Goal: Task Accomplishment & Management: Manage account settings

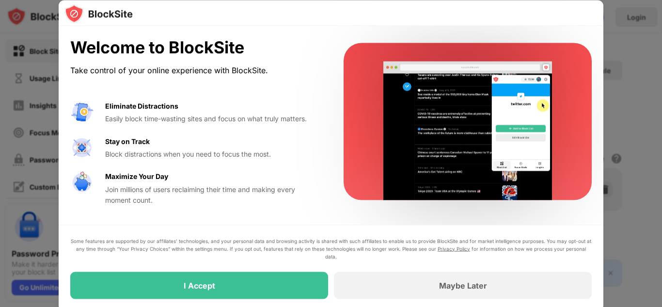
click at [649, 104] on div at bounding box center [331, 153] width 662 height 307
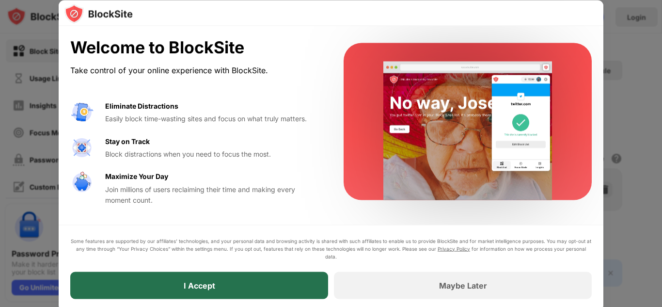
click at [238, 280] on div "I Accept" at bounding box center [199, 284] width 258 height 27
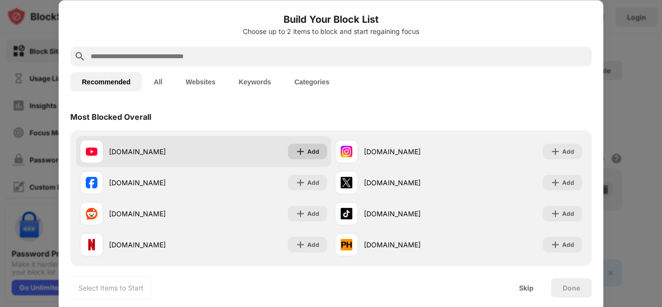
click at [294, 146] on div "Add" at bounding box center [307, 151] width 39 height 16
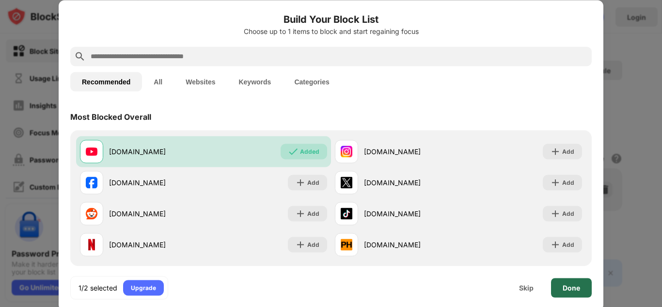
click at [562, 290] on div "Done" at bounding box center [571, 287] width 41 height 19
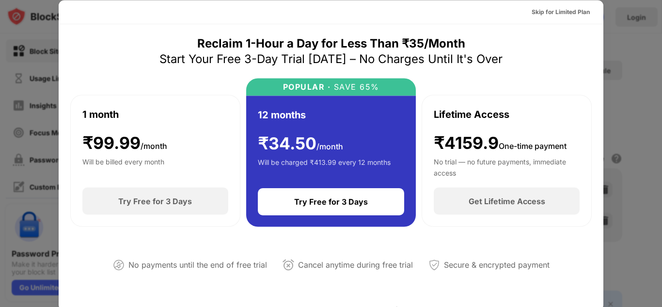
click at [496, 66] on div "Start Your Free 3-Day Trial [DATE] – No Charges Until It's Over" at bounding box center [330, 59] width 343 height 16
click at [548, 11] on div "Skip for Limited Plan" at bounding box center [560, 12] width 58 height 10
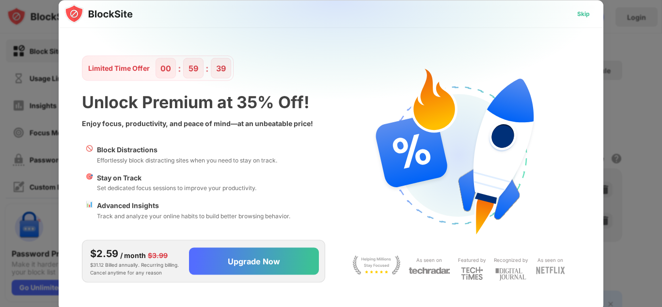
click at [580, 15] on div "Skip" at bounding box center [583, 14] width 13 height 10
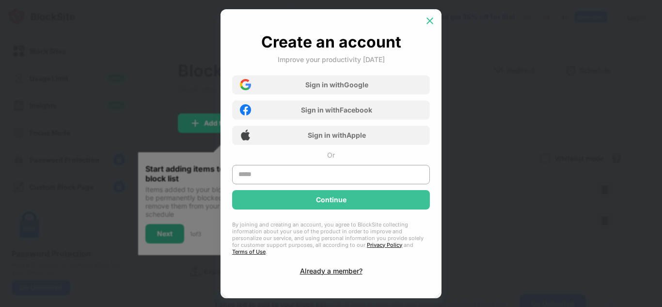
click at [425, 22] on img at bounding box center [430, 21] width 10 height 10
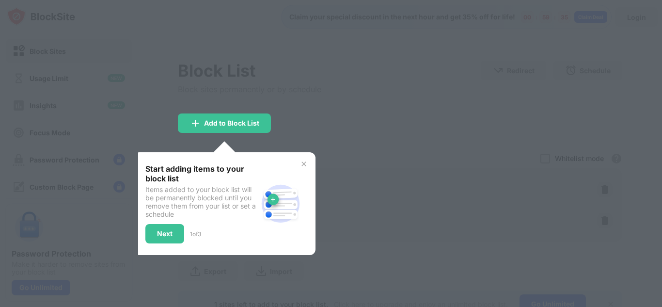
click at [335, 105] on div at bounding box center [331, 153] width 662 height 307
click at [301, 166] on img at bounding box center [304, 164] width 8 height 8
